Goal: Task Accomplishment & Management: Use online tool/utility

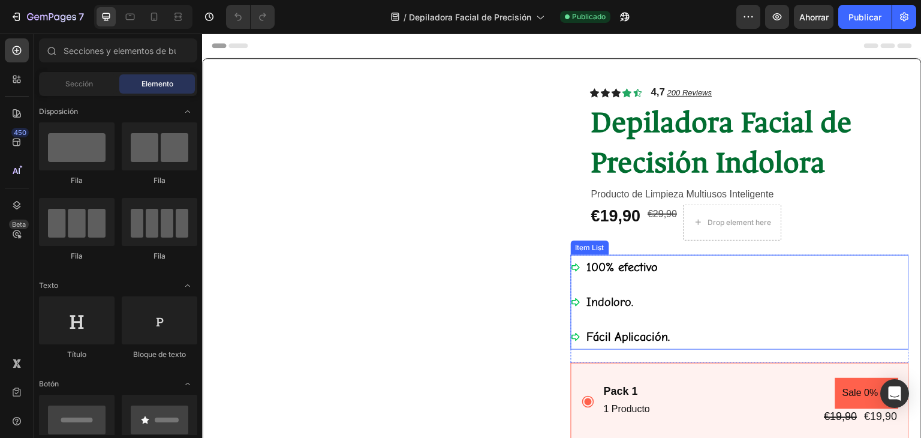
scroll to position [60, 0]
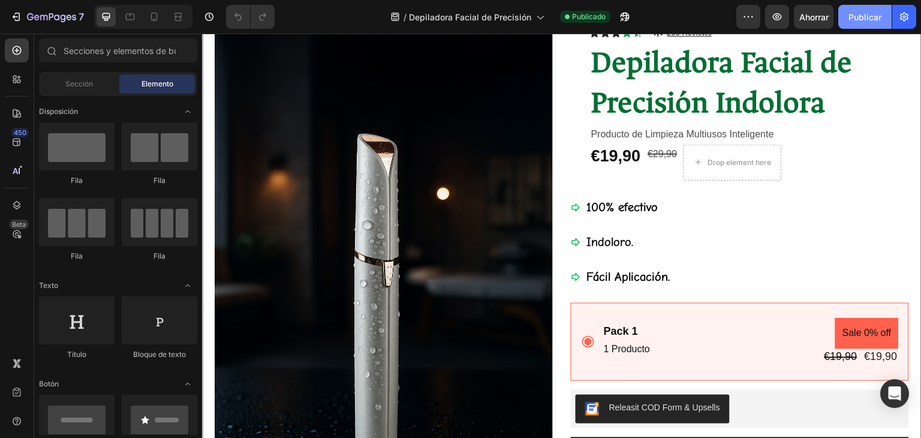
click at [851, 15] on font "Publicar" at bounding box center [865, 17] width 33 height 10
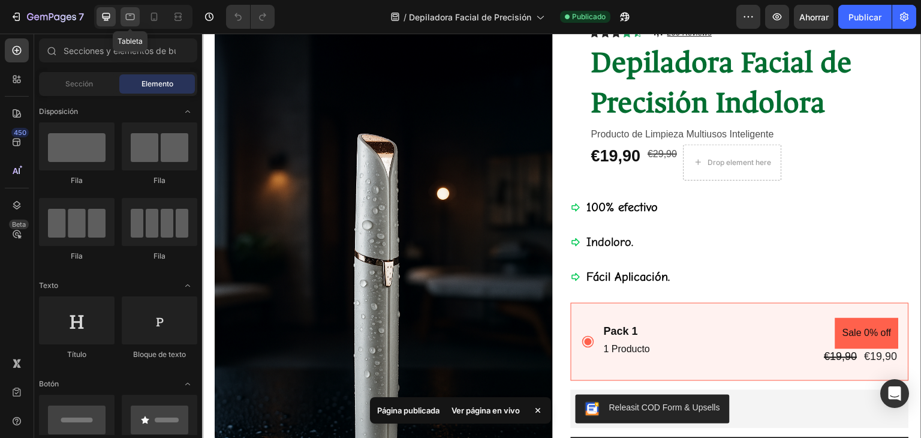
click at [127, 13] on icon at bounding box center [130, 17] width 12 height 12
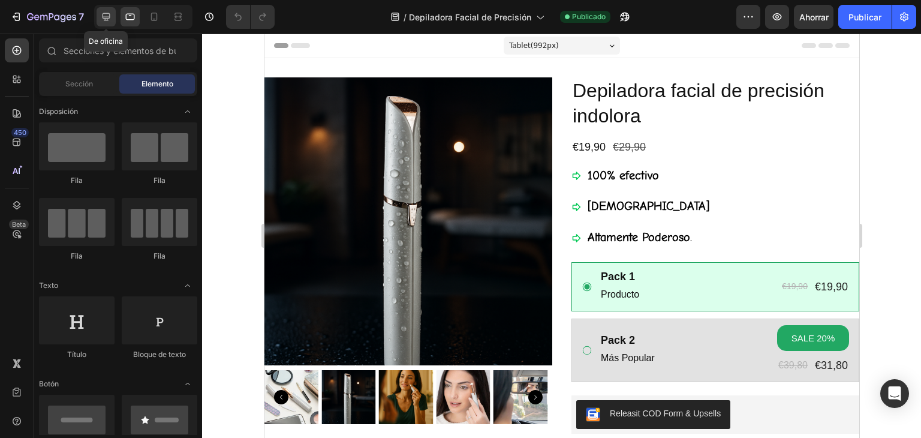
click at [106, 17] on icon at bounding box center [107, 17] width 8 height 8
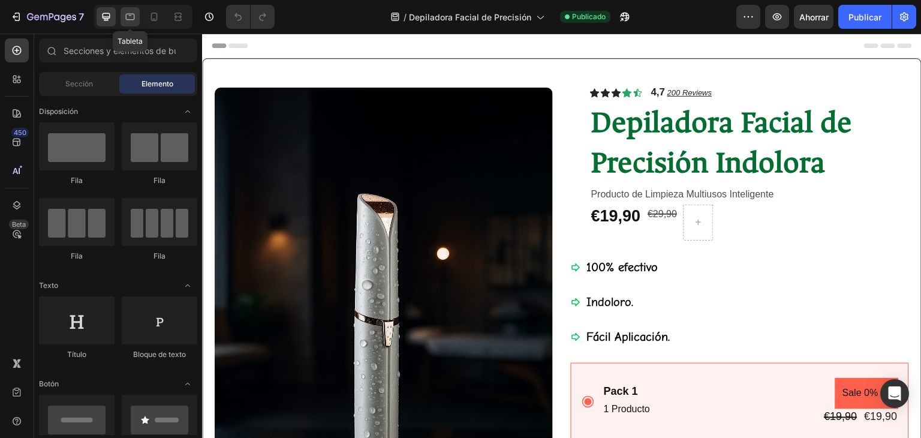
click at [132, 19] on icon at bounding box center [130, 17] width 12 height 12
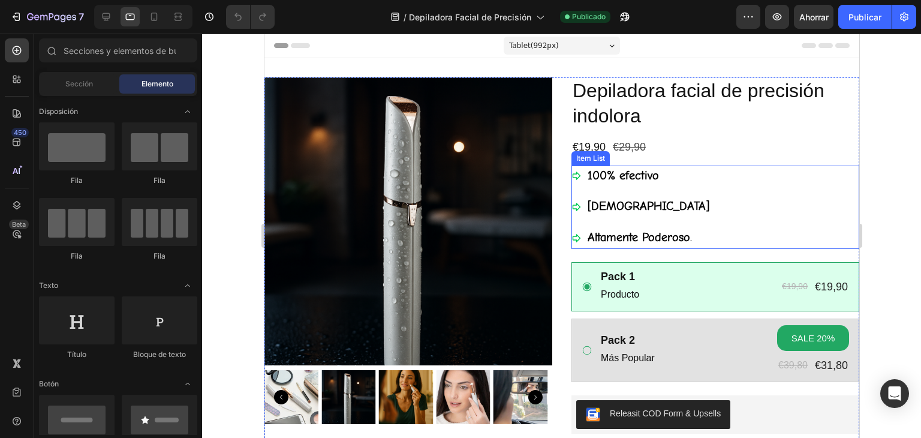
click at [595, 208] on strong "[DEMOGRAPHIC_DATA]" at bounding box center [648, 206] width 122 height 14
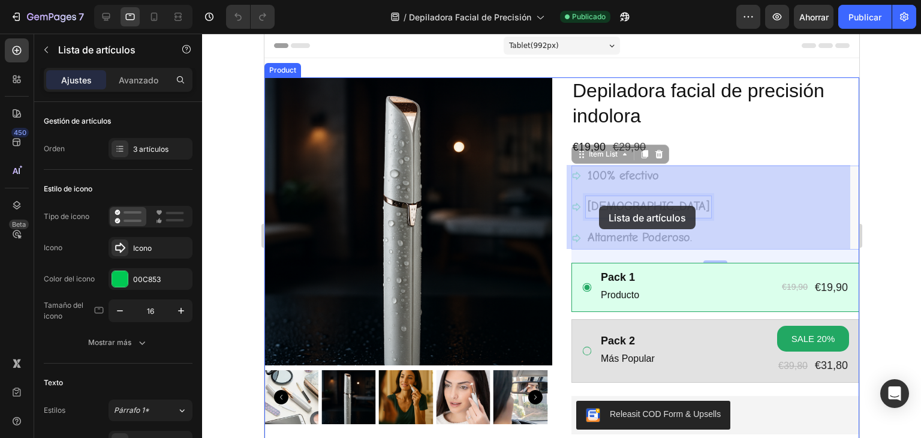
drag, startPoint x: 586, startPoint y: 205, endPoint x: 599, endPoint y: 206, distance: 12.7
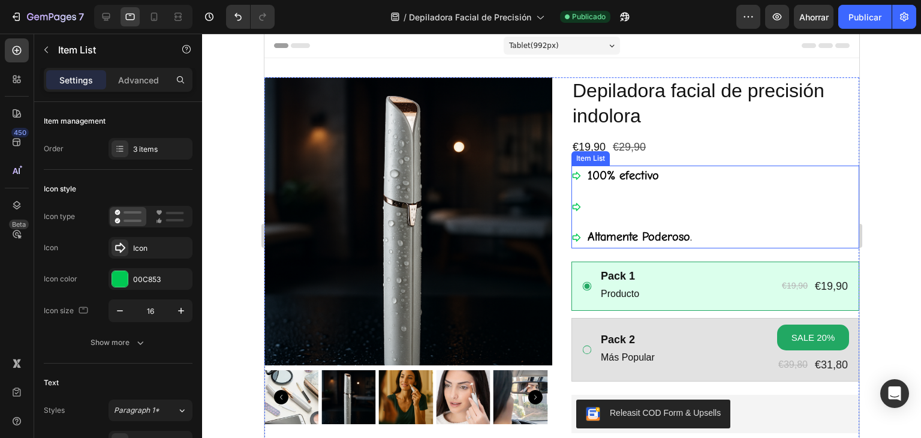
click at [613, 211] on p "Rich Text Editor. Editing area: main" at bounding box center [639, 206] width 104 height 17
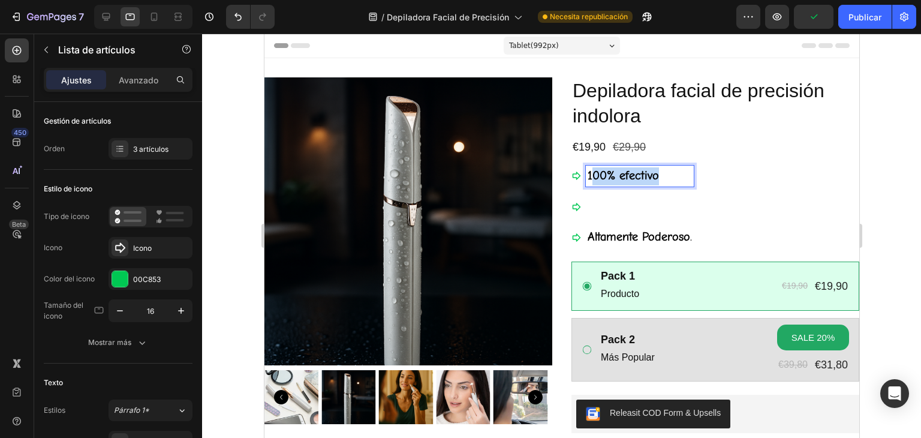
drag, startPoint x: 586, startPoint y: 173, endPoint x: 652, endPoint y: 177, distance: 66.1
click at [652, 177] on strong "100% efectivo" at bounding box center [622, 176] width 71 height 14
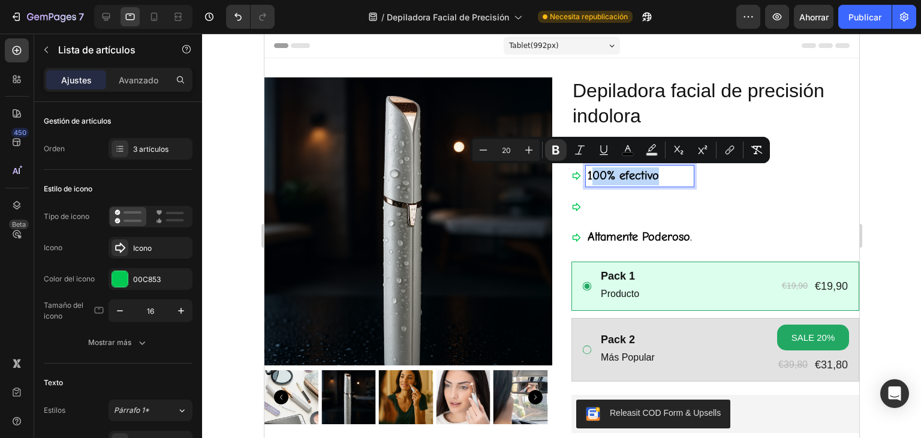
copy strong "00% efectivo"
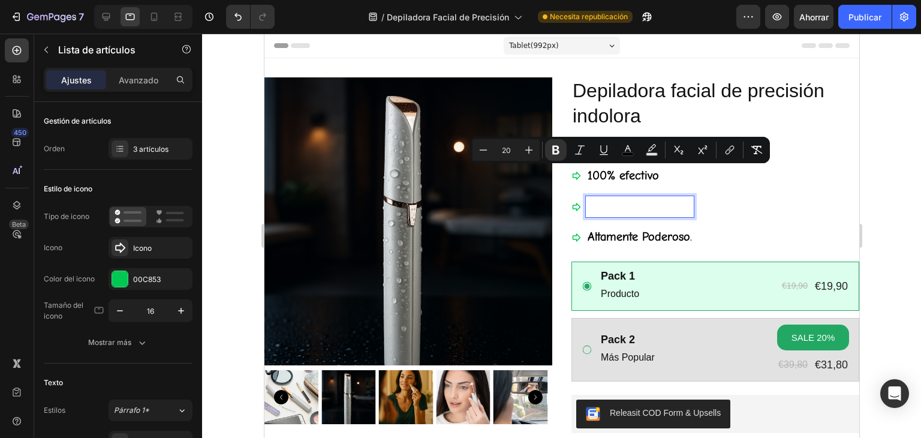
click at [608, 208] on p "Rich Text Editor. Editing area: main" at bounding box center [639, 206] width 104 height 17
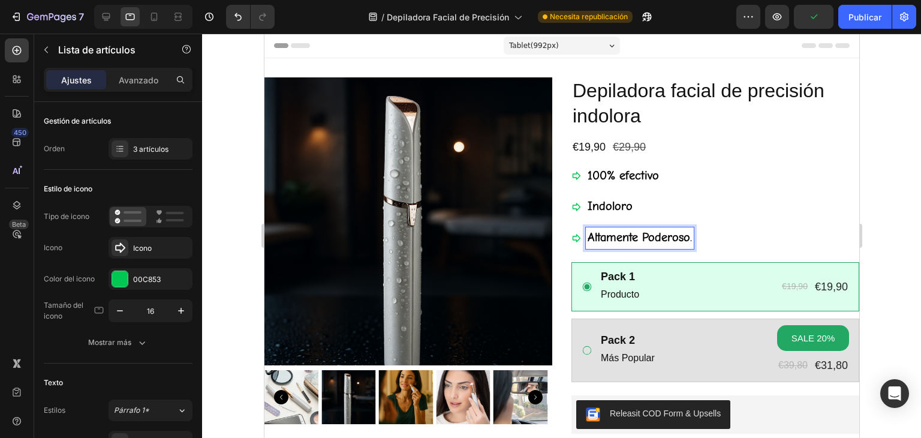
click at [675, 240] on strong "Altamente Poderoso" at bounding box center [638, 237] width 103 height 14
click at [685, 241] on span "Altamente Poderoso ." at bounding box center [639, 237] width 104 height 14
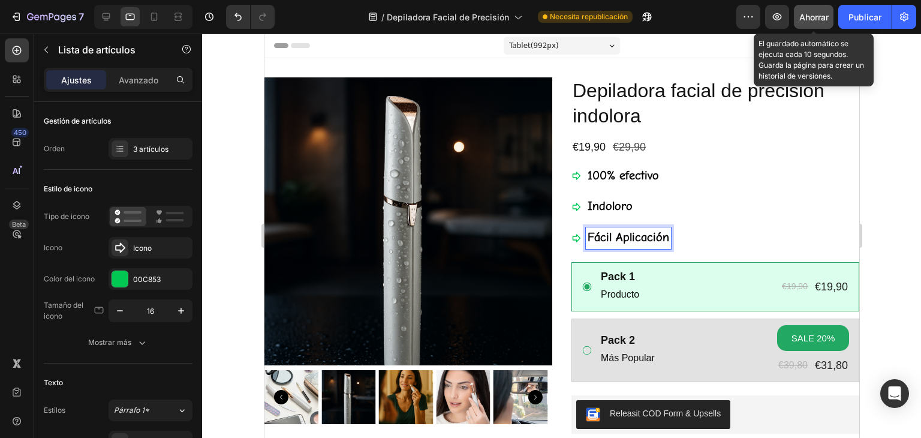
click at [815, 16] on font "Ahorrar" at bounding box center [814, 17] width 29 height 10
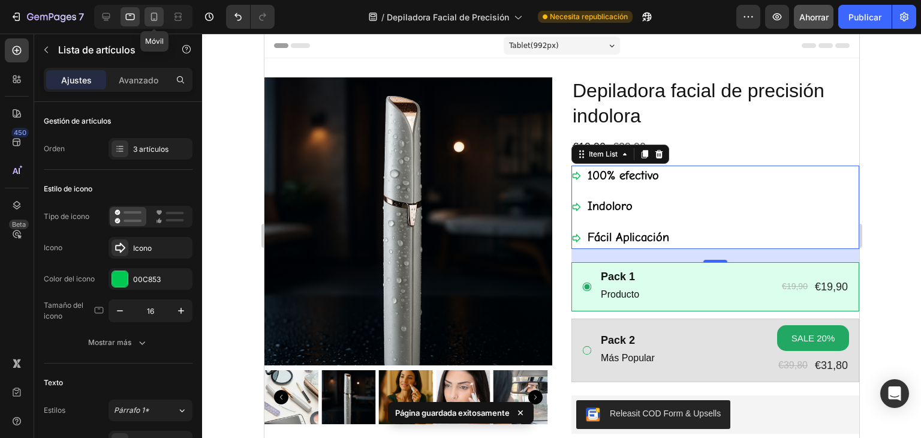
click at [155, 17] on icon at bounding box center [154, 17] width 12 height 12
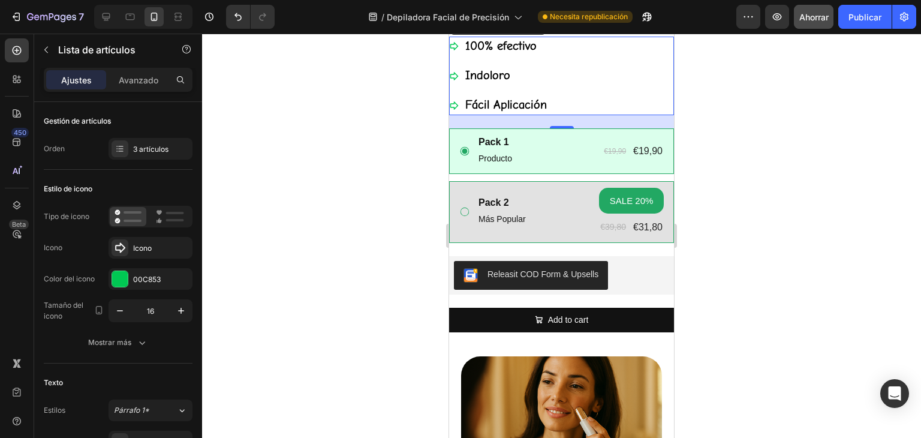
scroll to position [420, 0]
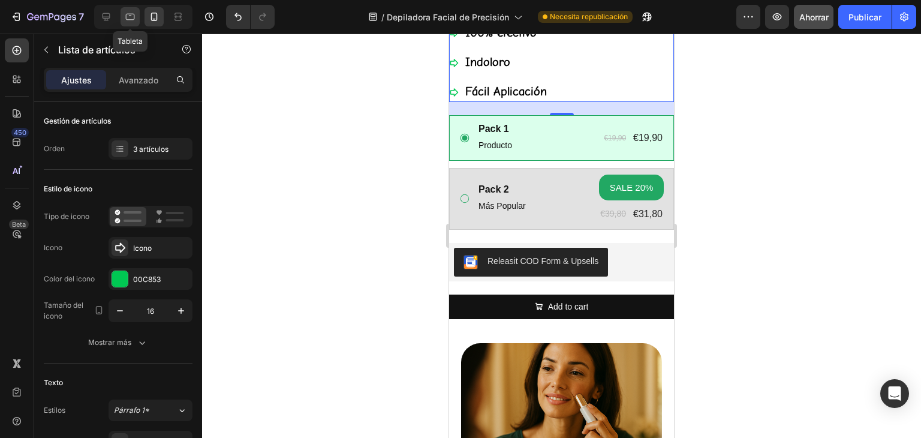
click at [130, 18] on icon at bounding box center [130, 17] width 12 height 12
type input "16"
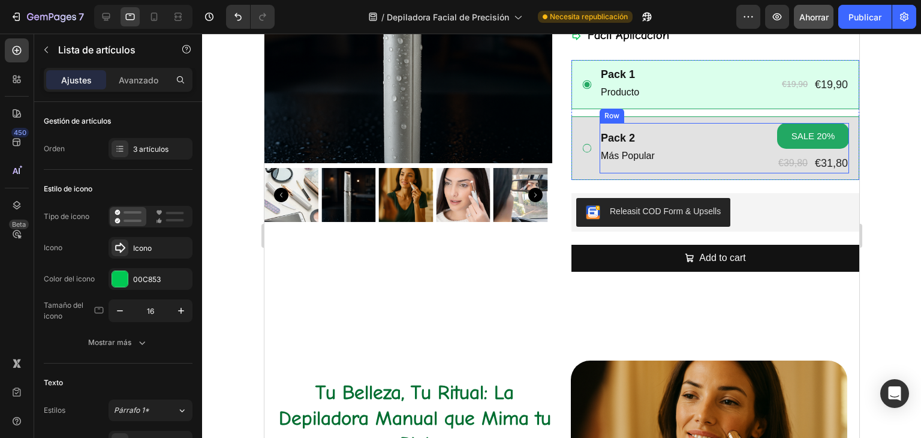
scroll to position [240, 0]
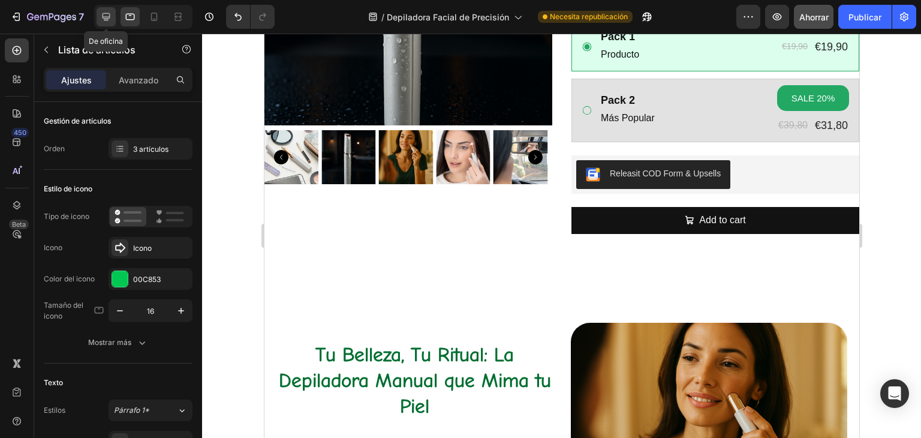
click at [110, 17] on icon at bounding box center [106, 17] width 12 height 12
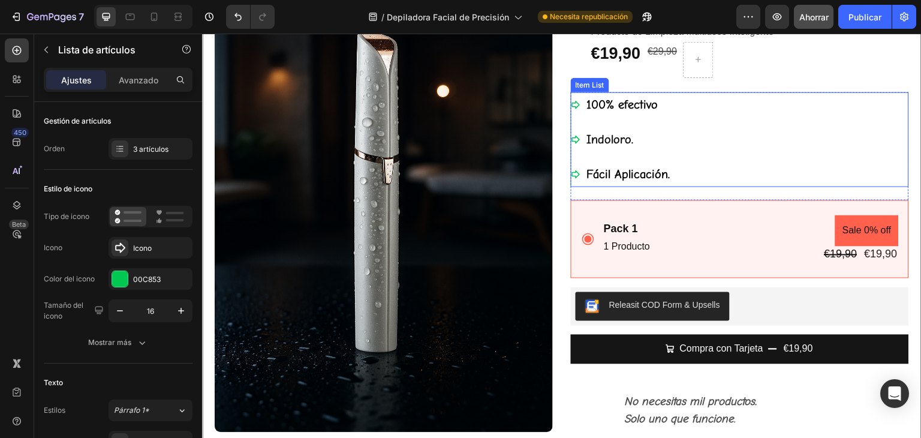
scroll to position [138, 0]
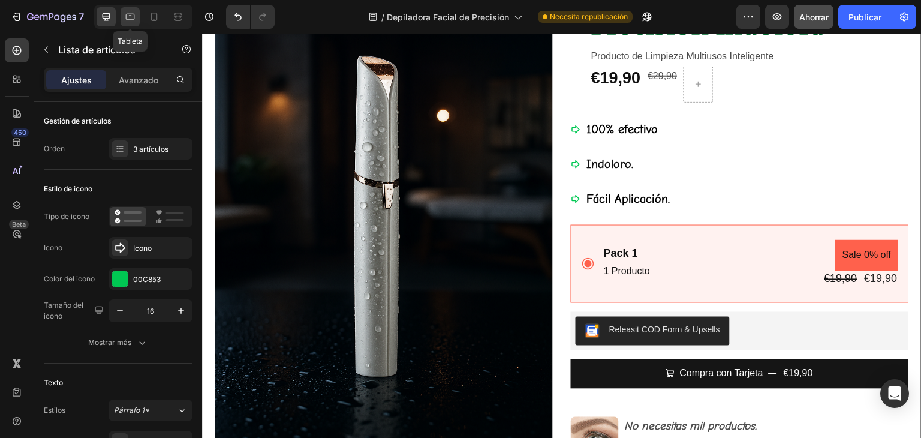
click at [137, 16] on div at bounding box center [130, 16] width 19 height 19
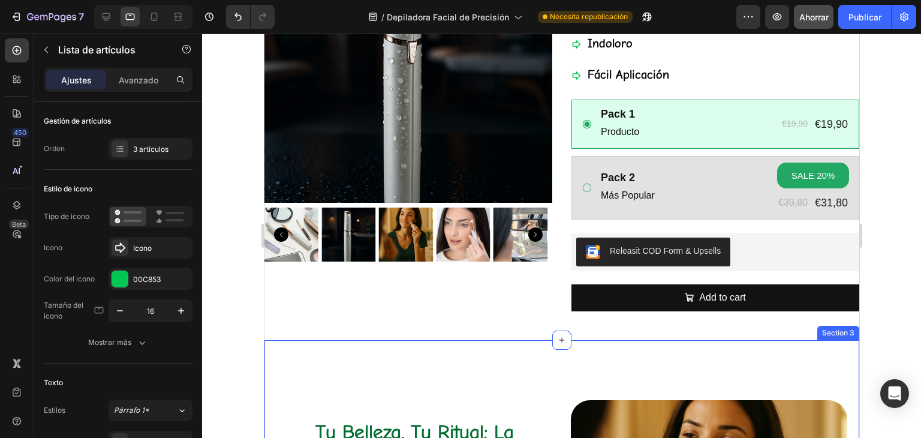
scroll to position [103, 0]
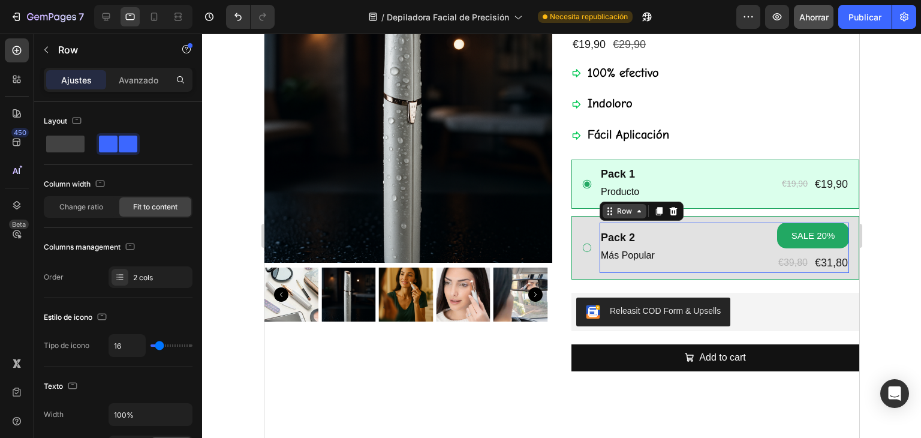
click at [611, 217] on div "Row" at bounding box center [624, 211] width 44 height 14
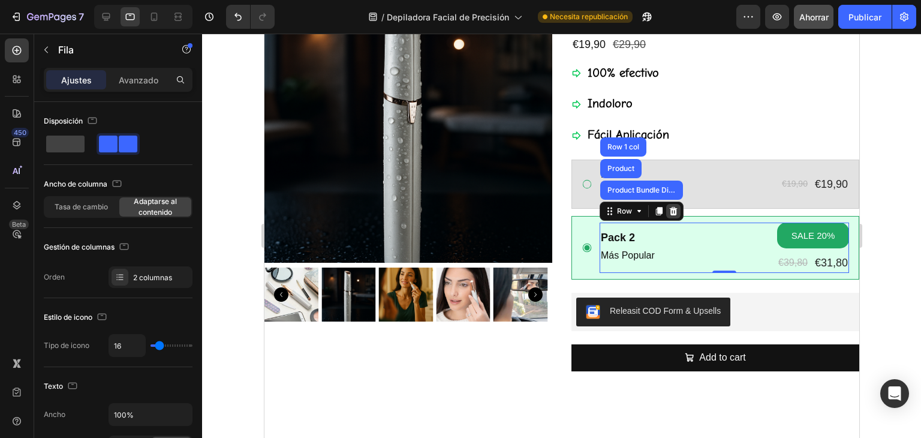
click at [669, 212] on icon at bounding box center [673, 211] width 10 height 10
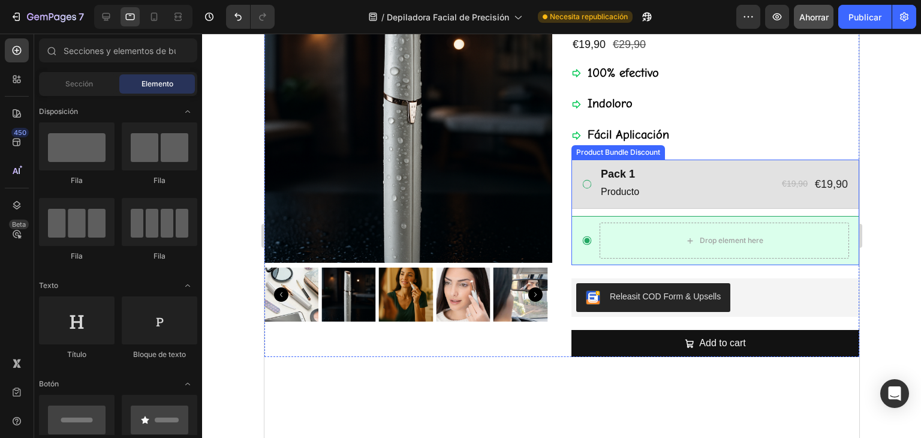
click at [613, 219] on div "Drop element here" at bounding box center [715, 240] width 288 height 49
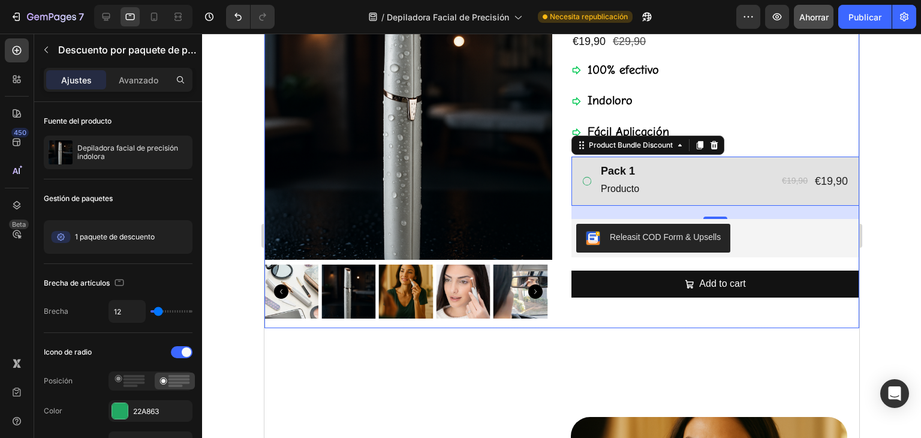
scroll to position [120, 0]
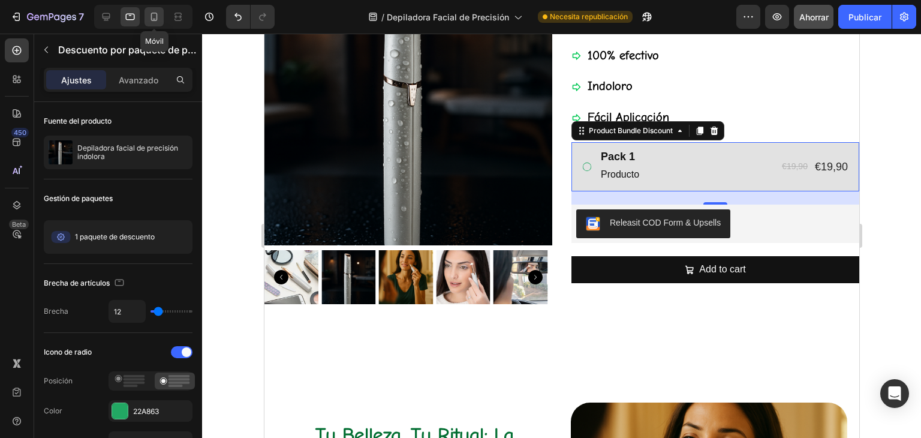
click at [156, 16] on icon at bounding box center [154, 17] width 12 height 12
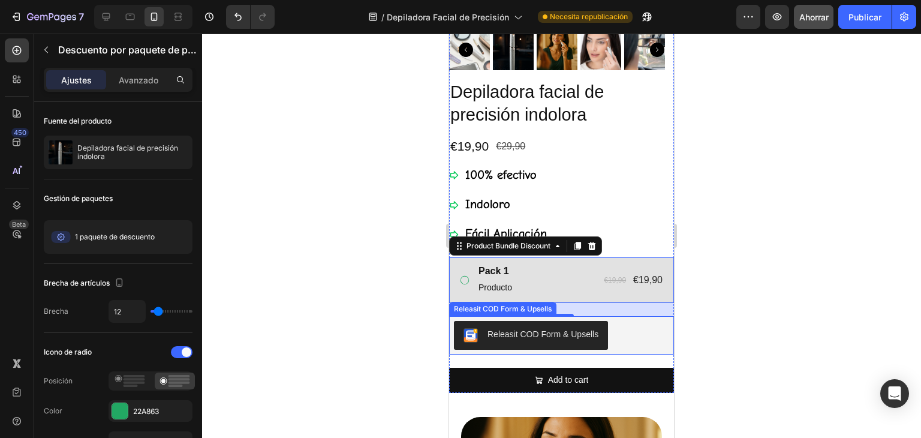
scroll to position [271, 0]
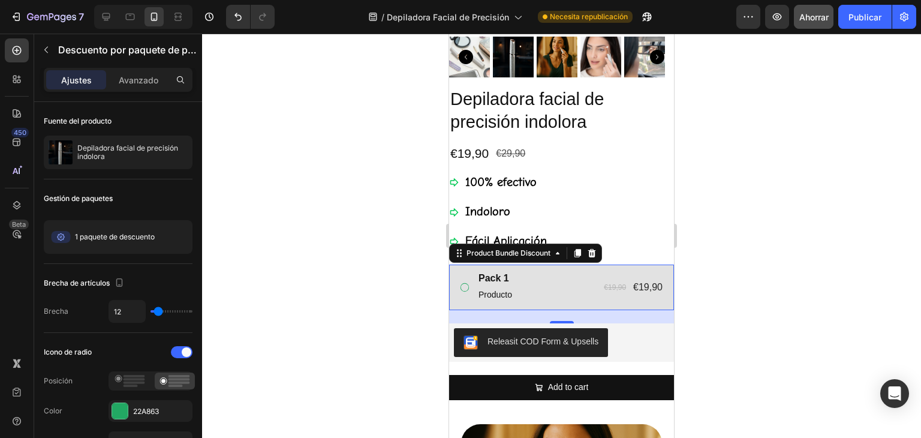
click at [761, 257] on div at bounding box center [561, 236] width 719 height 404
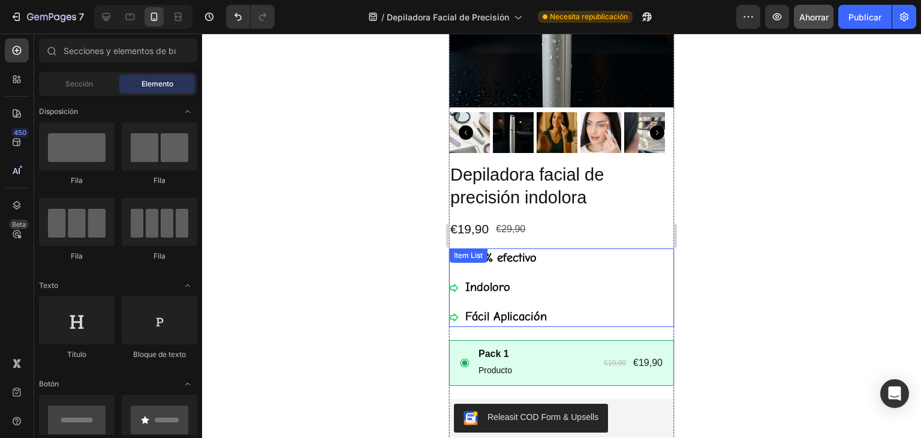
scroll to position [75, 0]
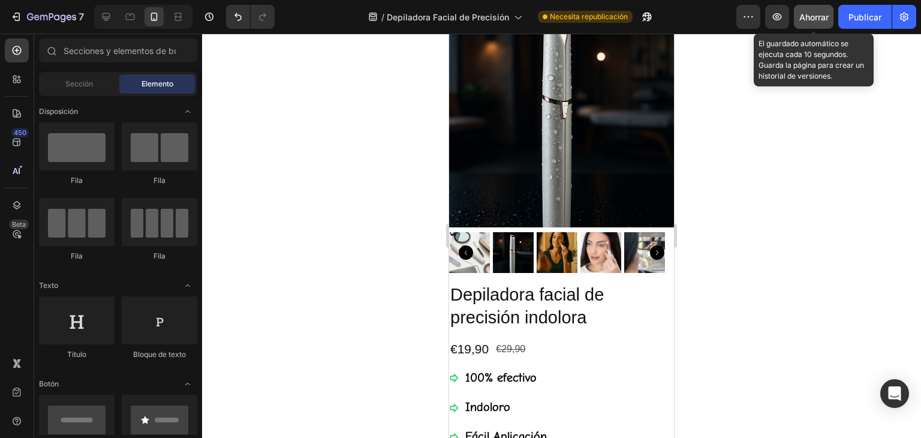
click at [818, 16] on font "Ahorrar" at bounding box center [814, 17] width 29 height 10
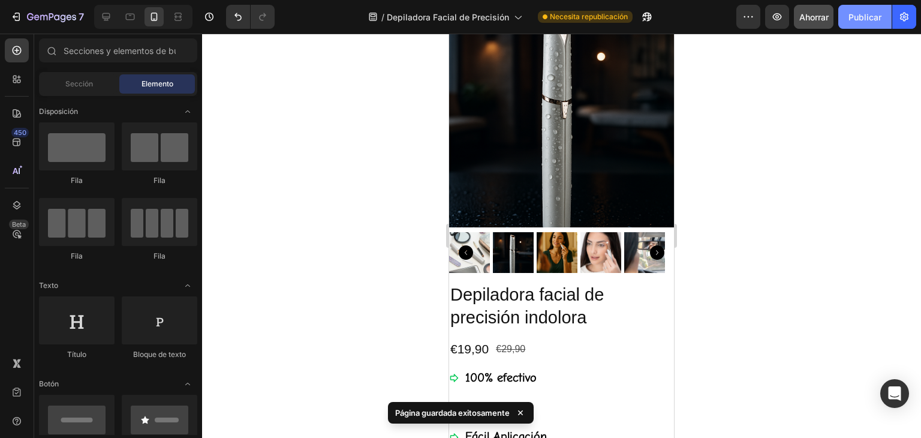
click at [861, 17] on font "Publicar" at bounding box center [865, 17] width 33 height 10
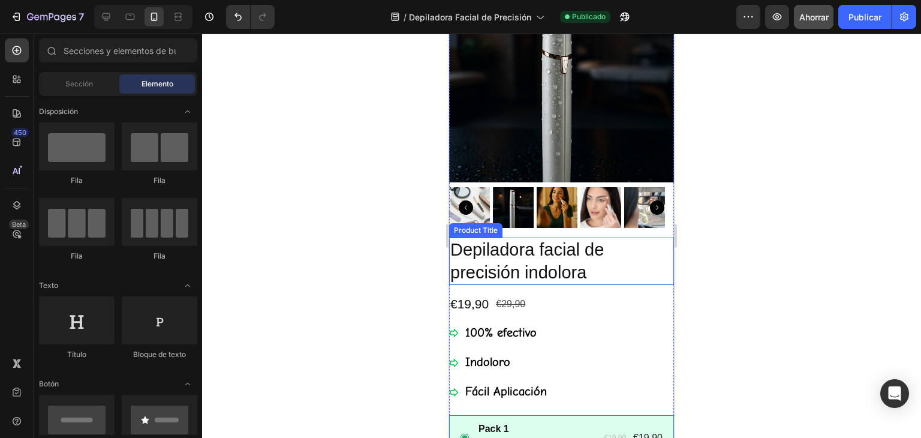
scroll to position [0, 0]
